Goal: Task Accomplishment & Management: Manage account settings

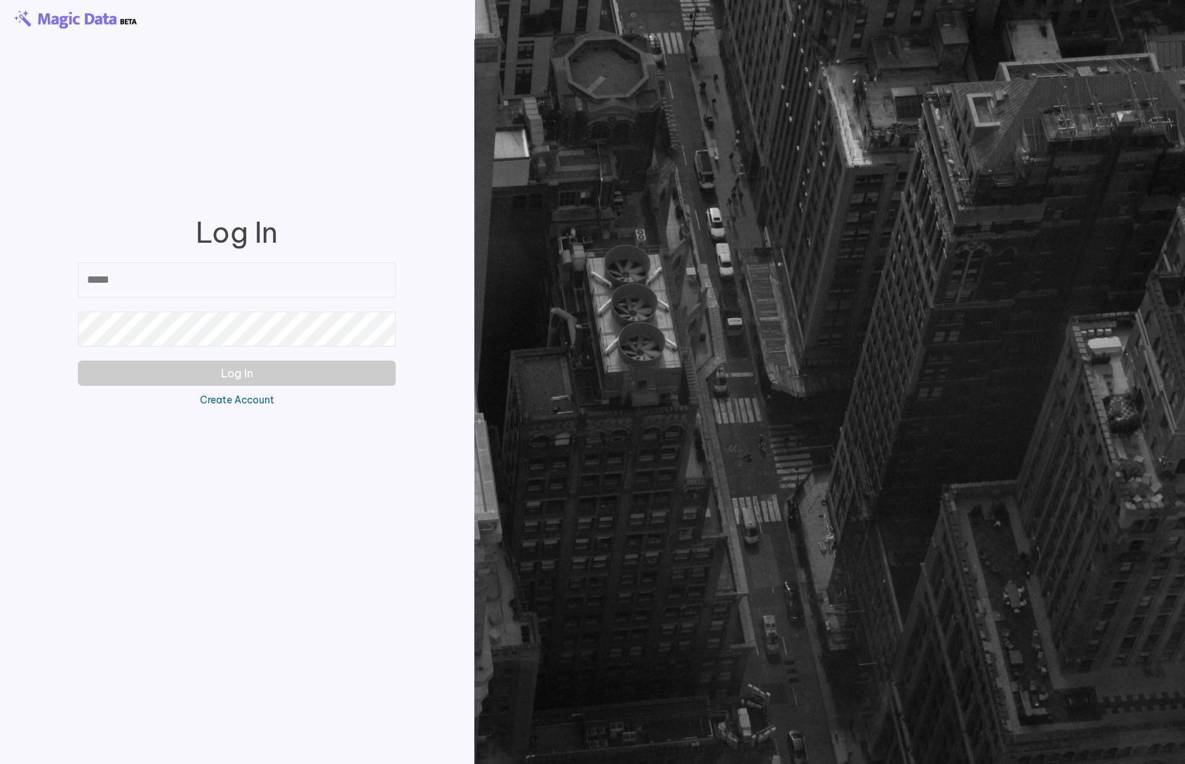
type input "**********"
click at [352, 368] on button "Log In" at bounding box center [237, 373] width 318 height 25
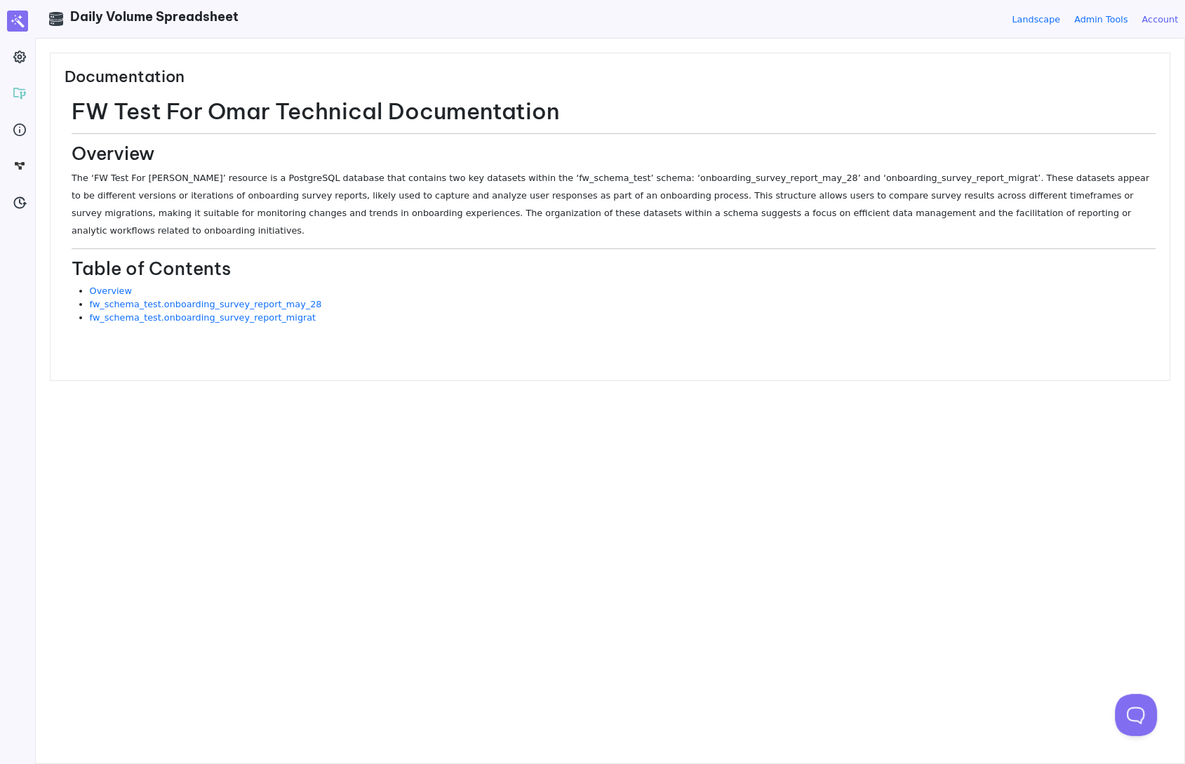
click at [1170, 16] on link "Account" at bounding box center [1160, 19] width 36 height 13
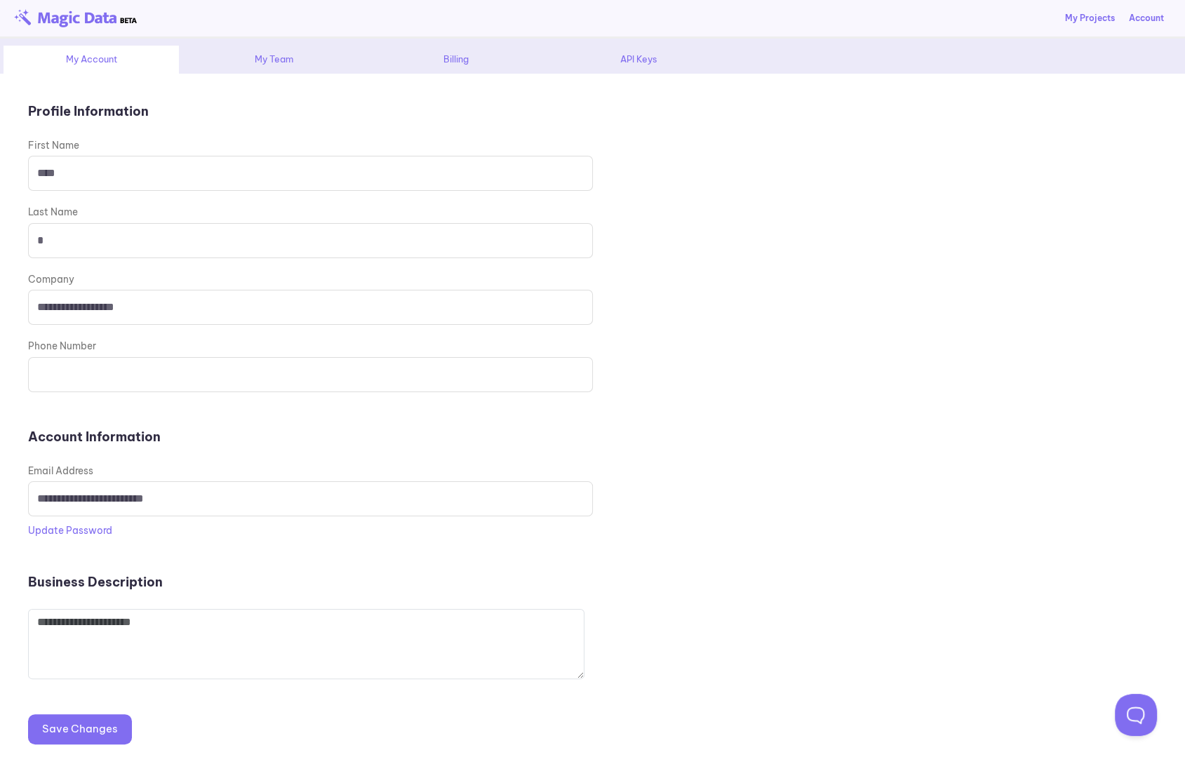
click at [304, 55] on div "My Team" at bounding box center [273, 60] width 175 height 28
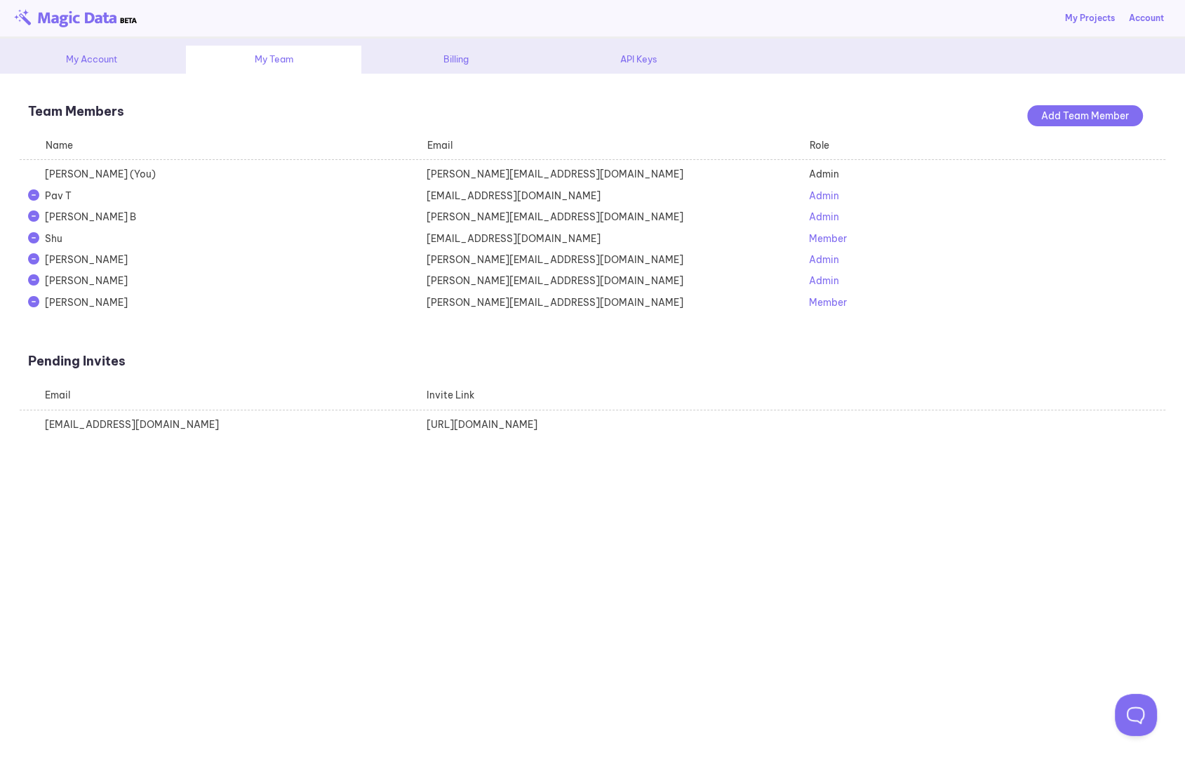
click at [646, 68] on div "API Keys" at bounding box center [638, 60] width 175 height 28
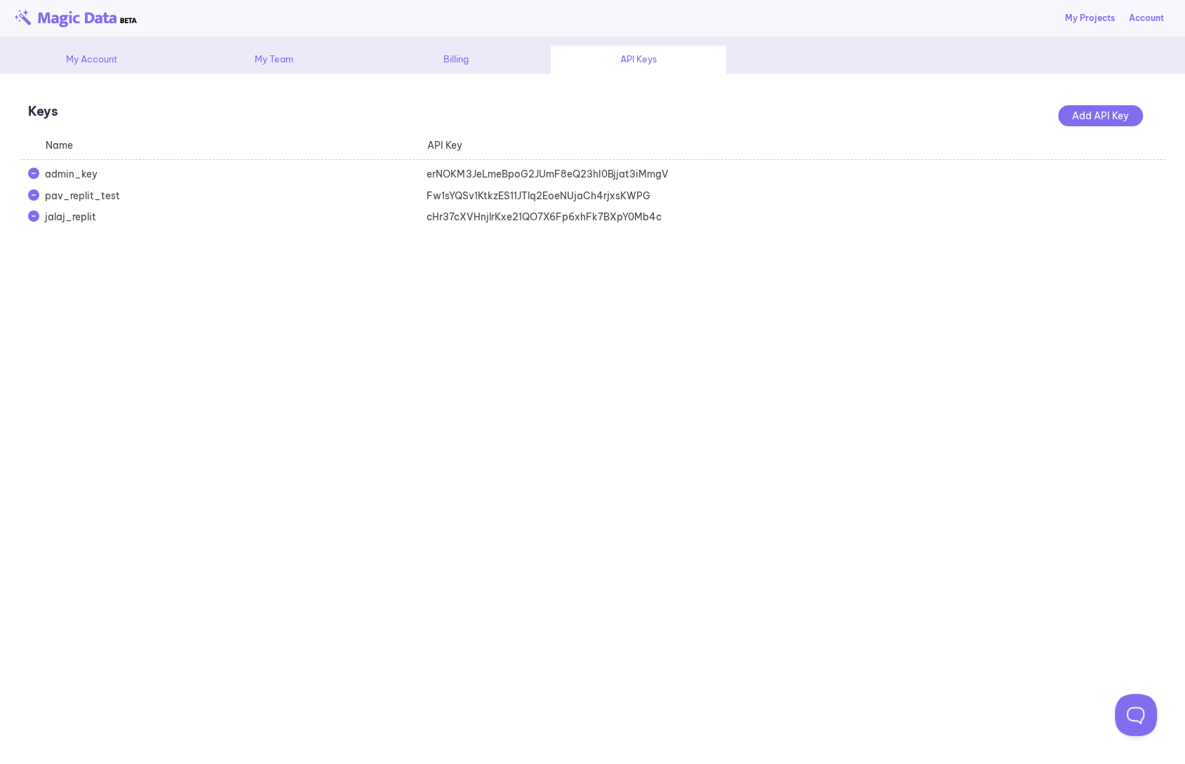
click at [542, 196] on div "Fw1sYQSv1KtkzES11JTlq2EoeNUjaCh4rjxsKWPG" at bounding box center [609, 196] width 382 height 14
copy div "Fw1sYQSv1KtkzES11JTlq2EoeNUjaCh4rjxsKWPG"
click at [605, 193] on div "Fw1sYQSv1KtkzES11JTlq2EoeNUjaCh4rjxsKWPG" at bounding box center [609, 196] width 382 height 14
